Goal: Task Accomplishment & Management: Complete application form

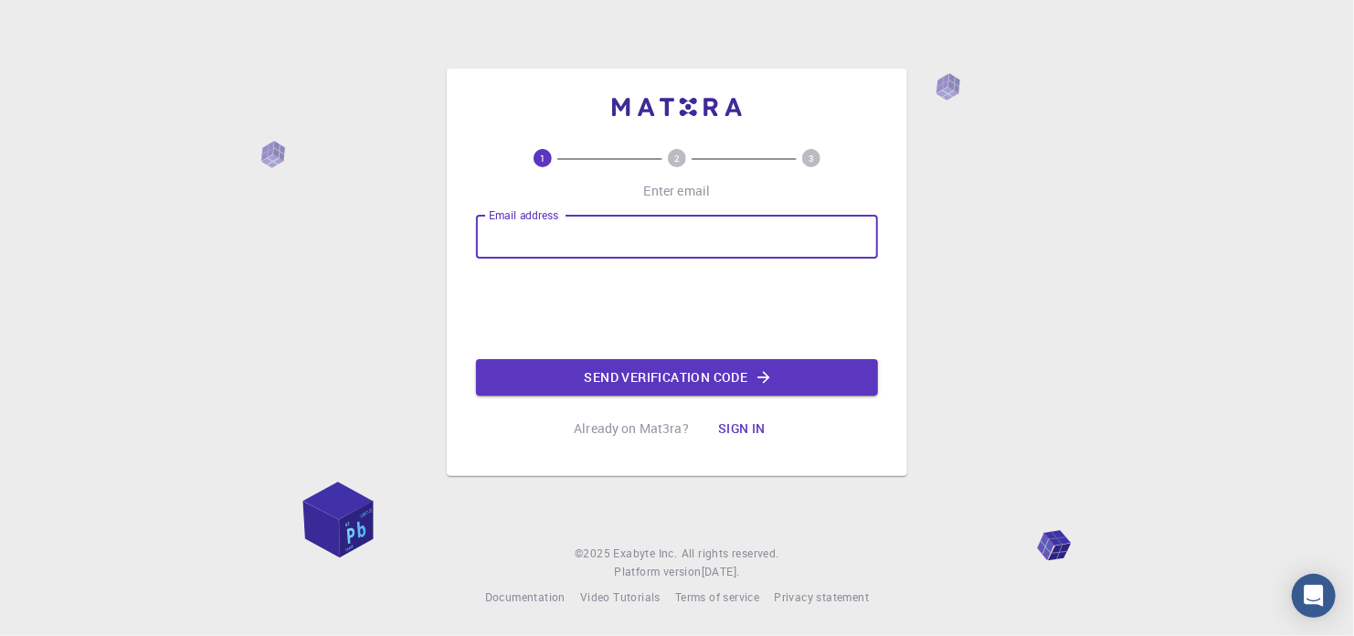
click at [678, 232] on input "Email address" at bounding box center [677, 237] width 402 height 44
type input "[EMAIL_ADDRESS][DOMAIN_NAME]"
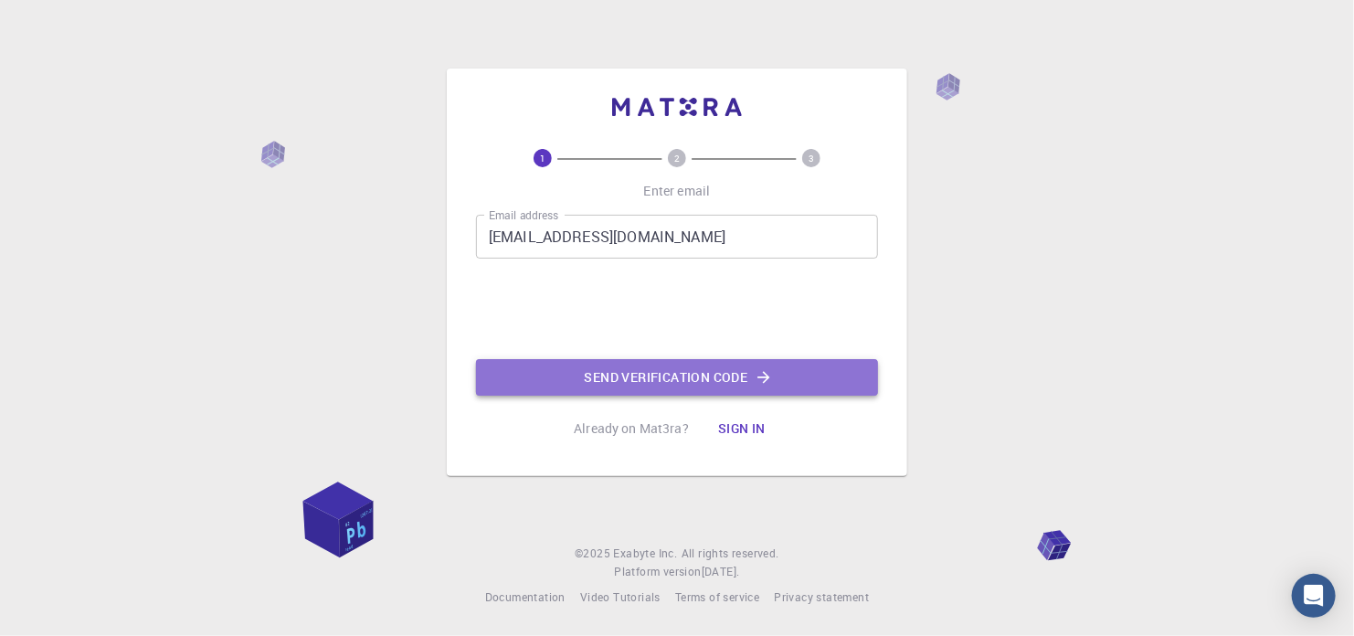
click at [678, 390] on button "Send verification code" at bounding box center [677, 377] width 402 height 37
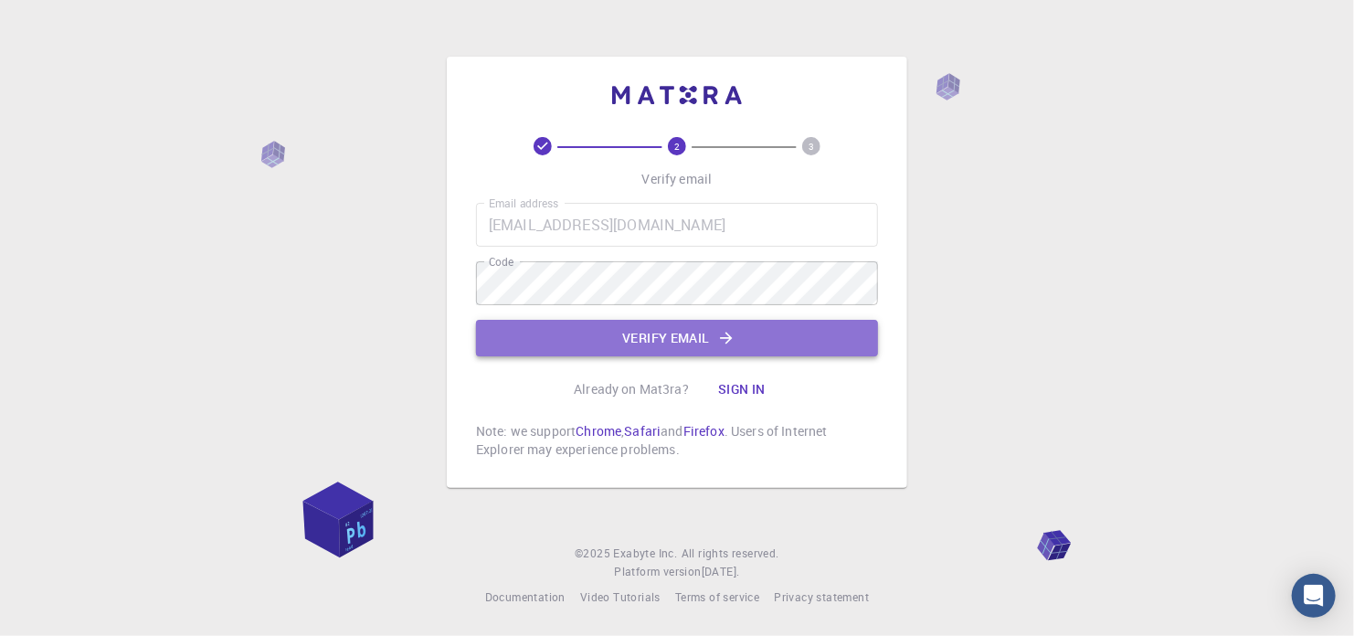
click at [715, 323] on button "Verify email" at bounding box center [677, 338] width 402 height 37
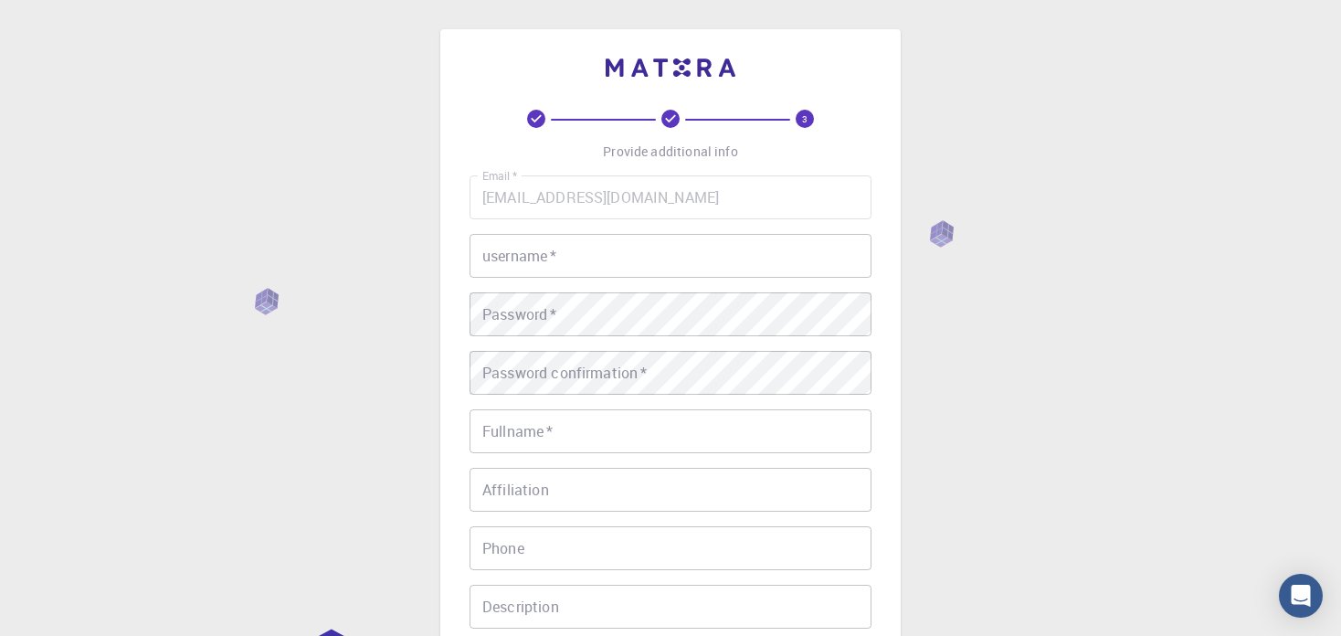
click at [560, 260] on input "username   *" at bounding box center [671, 256] width 402 height 44
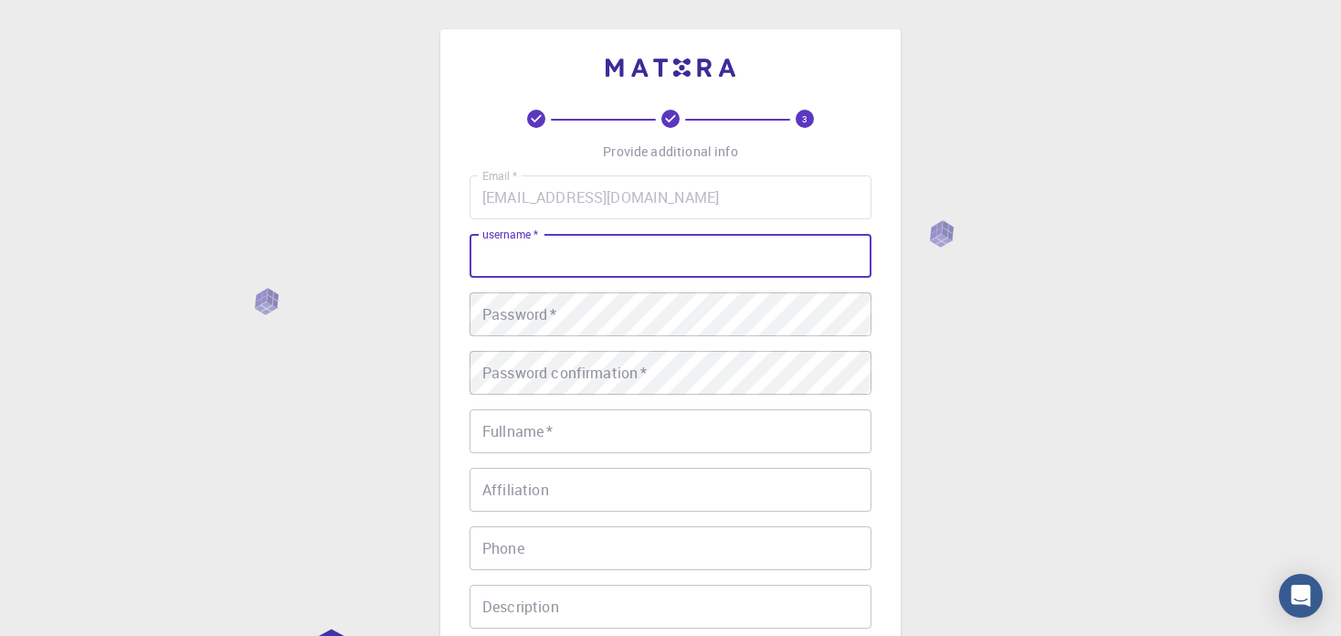
click at [560, 260] on input "username   *" at bounding box center [671, 256] width 402 height 44
type input "e"
